Goal: Task Accomplishment & Management: Manage account settings

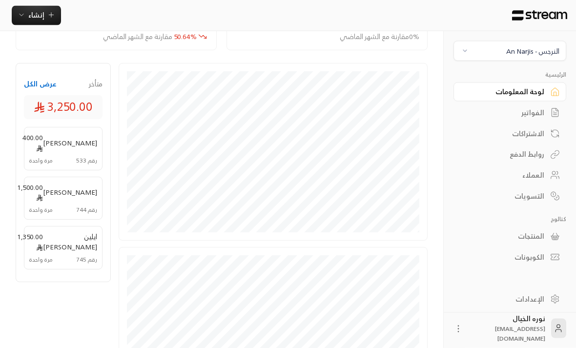
scroll to position [188, 0]
click at [528, 55] on div "النرجس - An Narjis" at bounding box center [532, 51] width 53 height 10
click at [547, 120] on li "المروج Main Branch" at bounding box center [510, 117] width 101 height 19
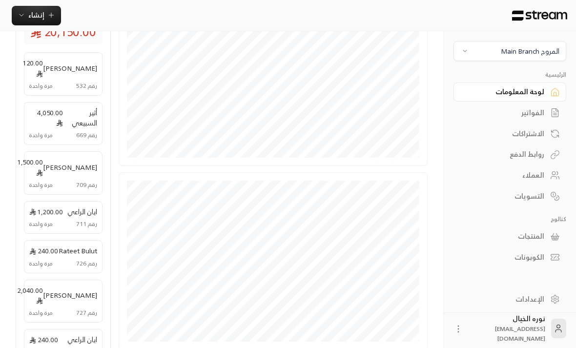
scroll to position [313, 0]
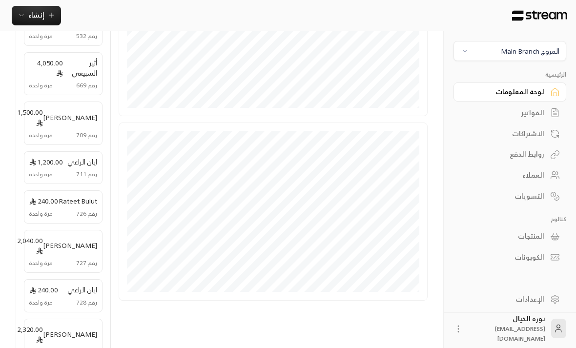
click at [85, 84] on span "رقم 669" at bounding box center [86, 85] width 21 height 9
click at [78, 81] on span "رقم 669" at bounding box center [86, 85] width 21 height 9
click at [73, 81] on div "رقم 669 مرة واحدة" at bounding box center [63, 85] width 68 height 9
click at [545, 115] on link "الفواتير" at bounding box center [509, 112] width 113 height 19
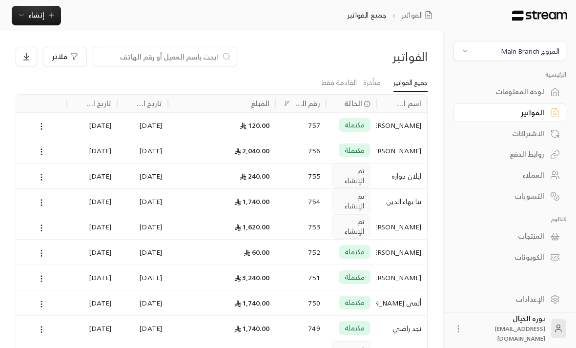
click at [207, 61] on input at bounding box center [158, 56] width 119 height 11
type input "H"
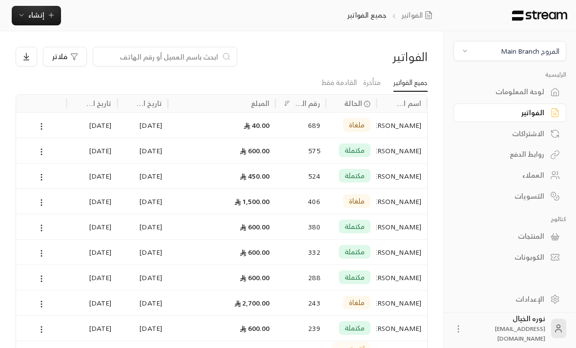
scroll to position [0, 0]
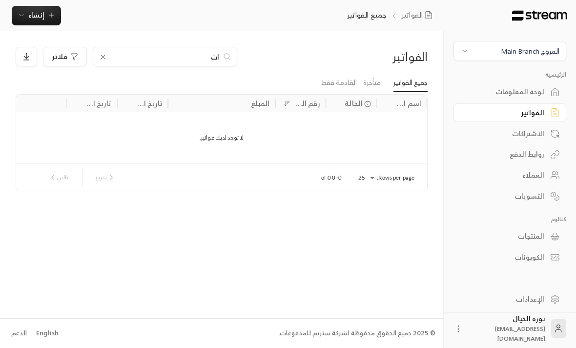
type input "ا"
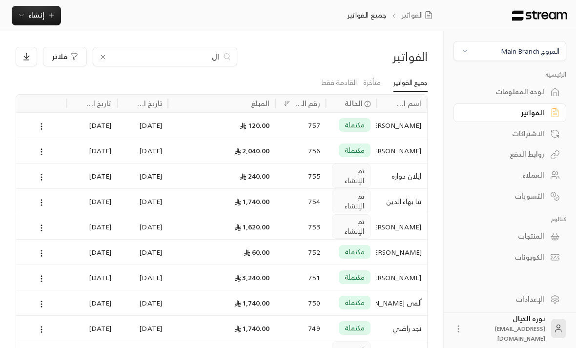
type input "[DEMOGRAPHIC_DATA]"
